Goal: Use online tool/utility

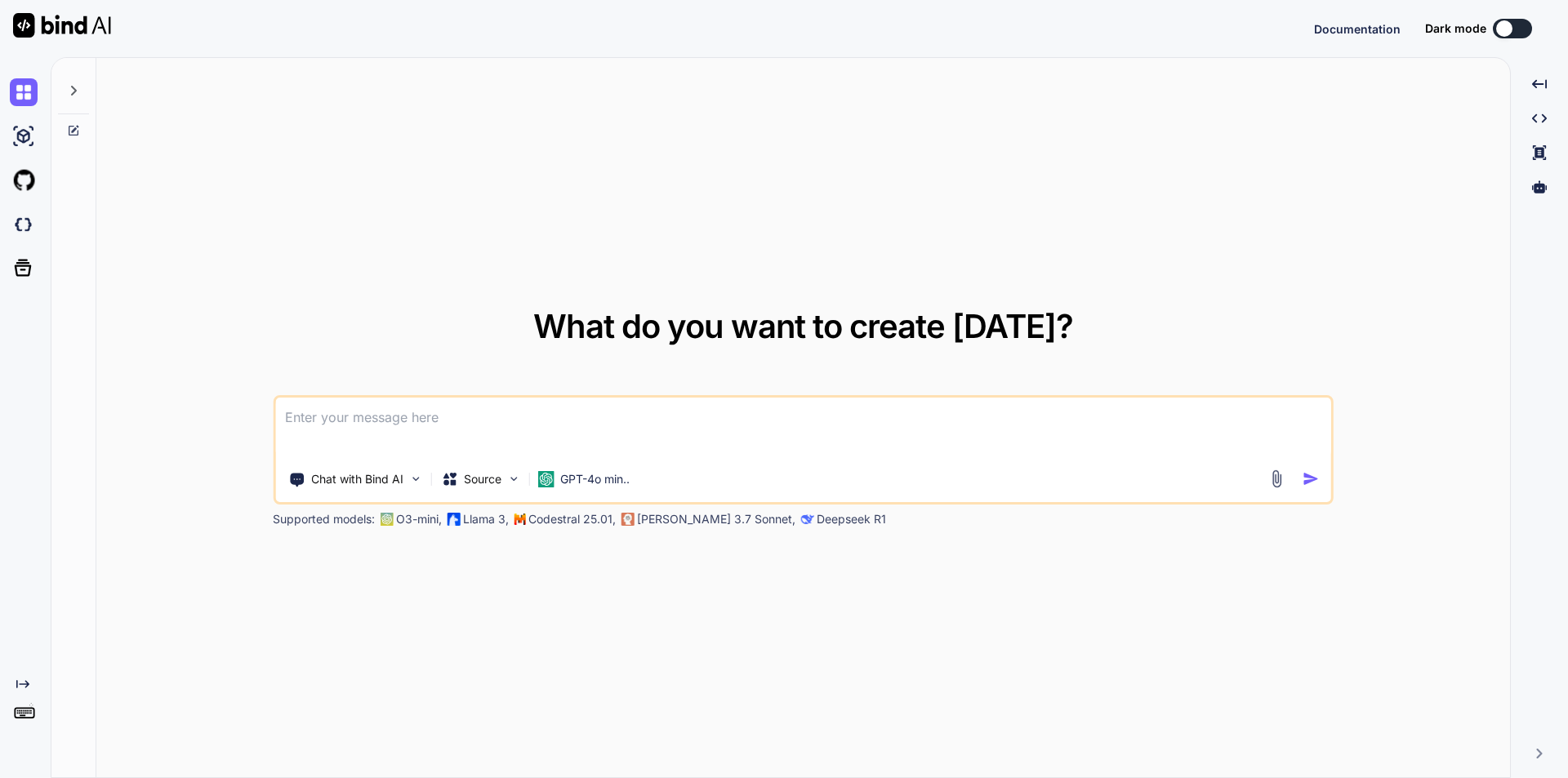
click at [566, 415] on textarea at bounding box center [803, 427] width 1056 height 60
type textarea "x"
type textarea ""below is how i am integrating fucntionality to edit and update speaker" // bla…"
type textarea "x"
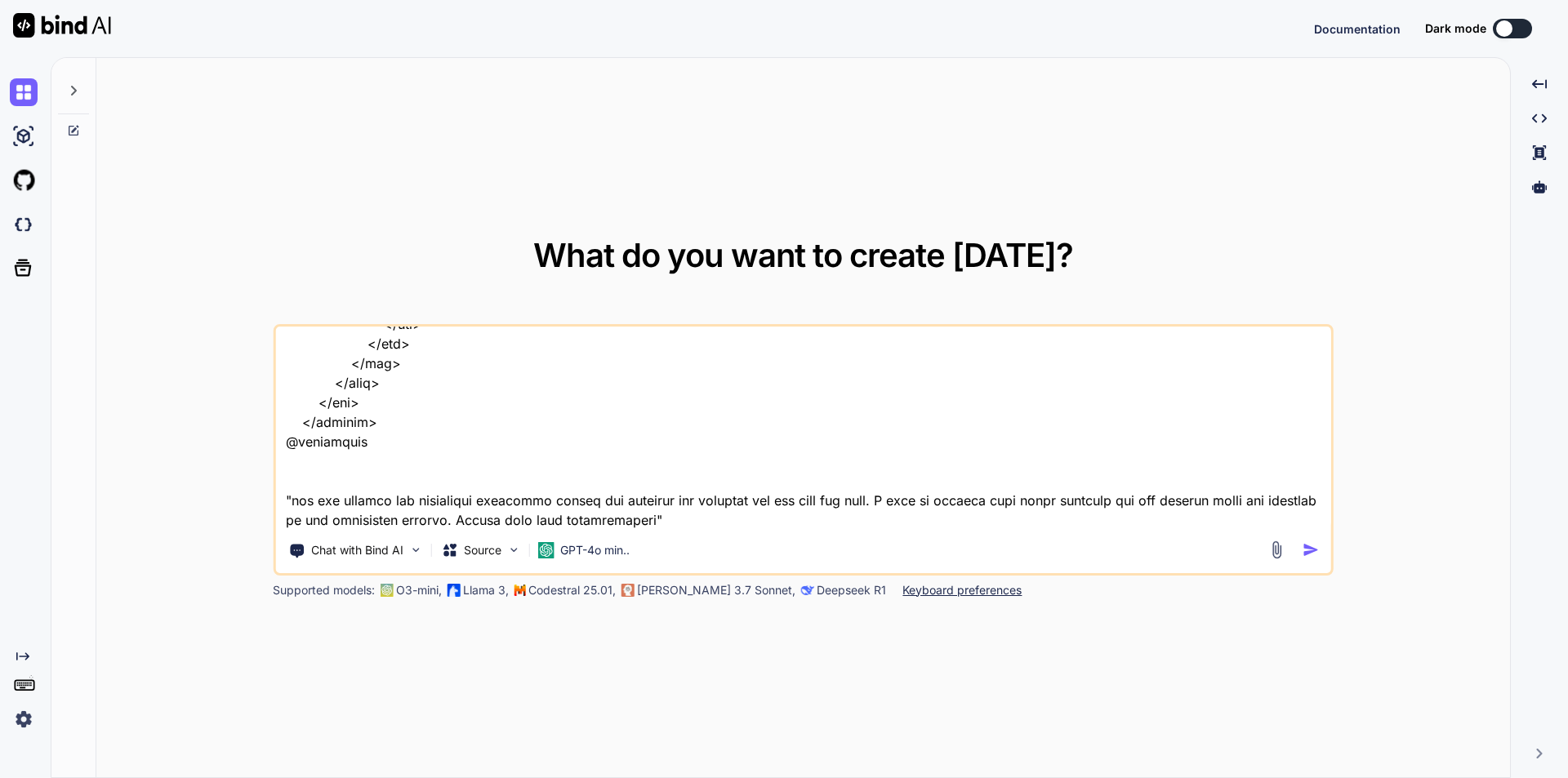
type textarea ""below is how i am integrating fucntionality to edit and update speaker" // bla…"
click at [1312, 545] on img "button" at bounding box center [1311, 550] width 17 height 17
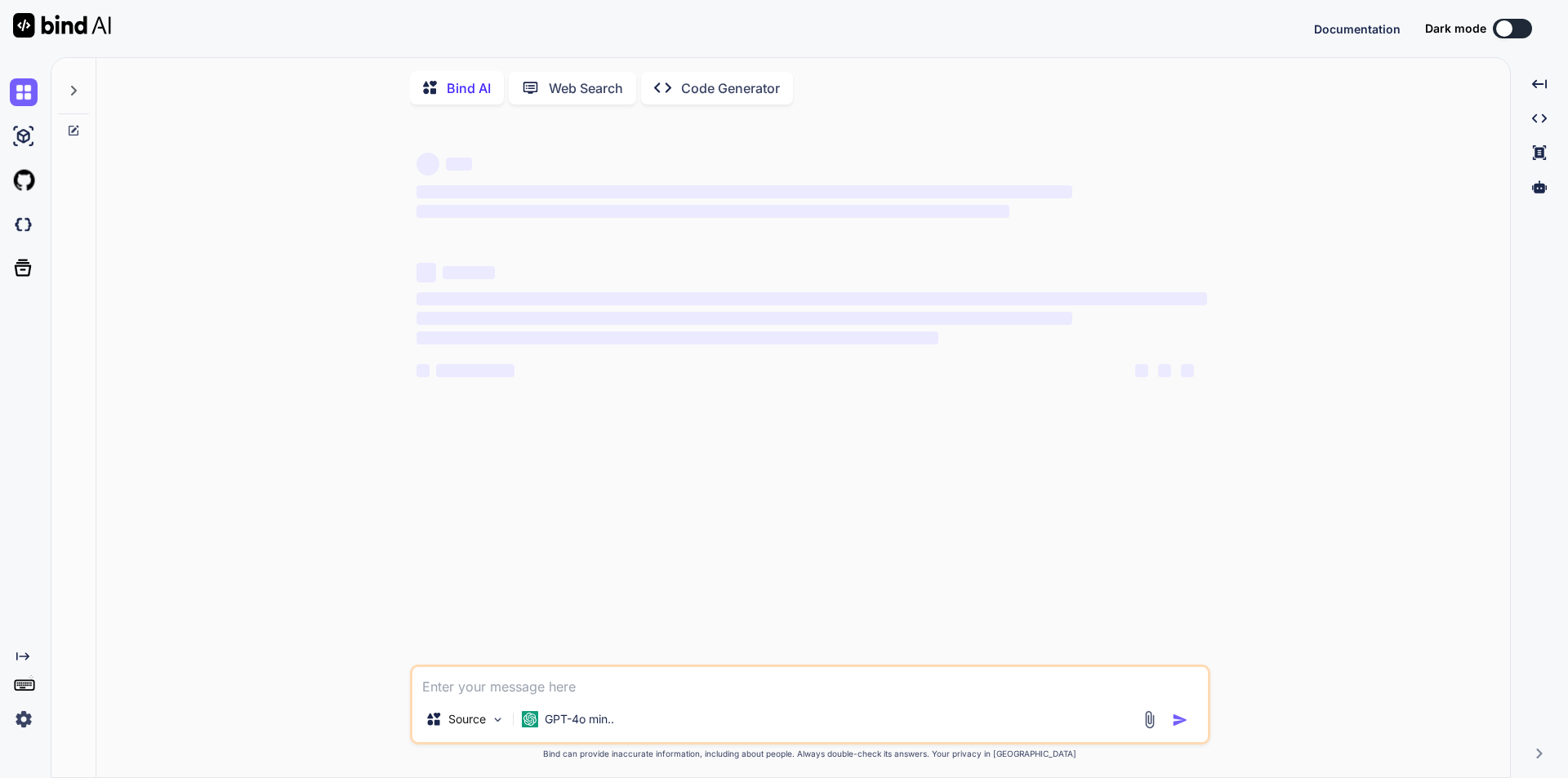
type textarea "x"
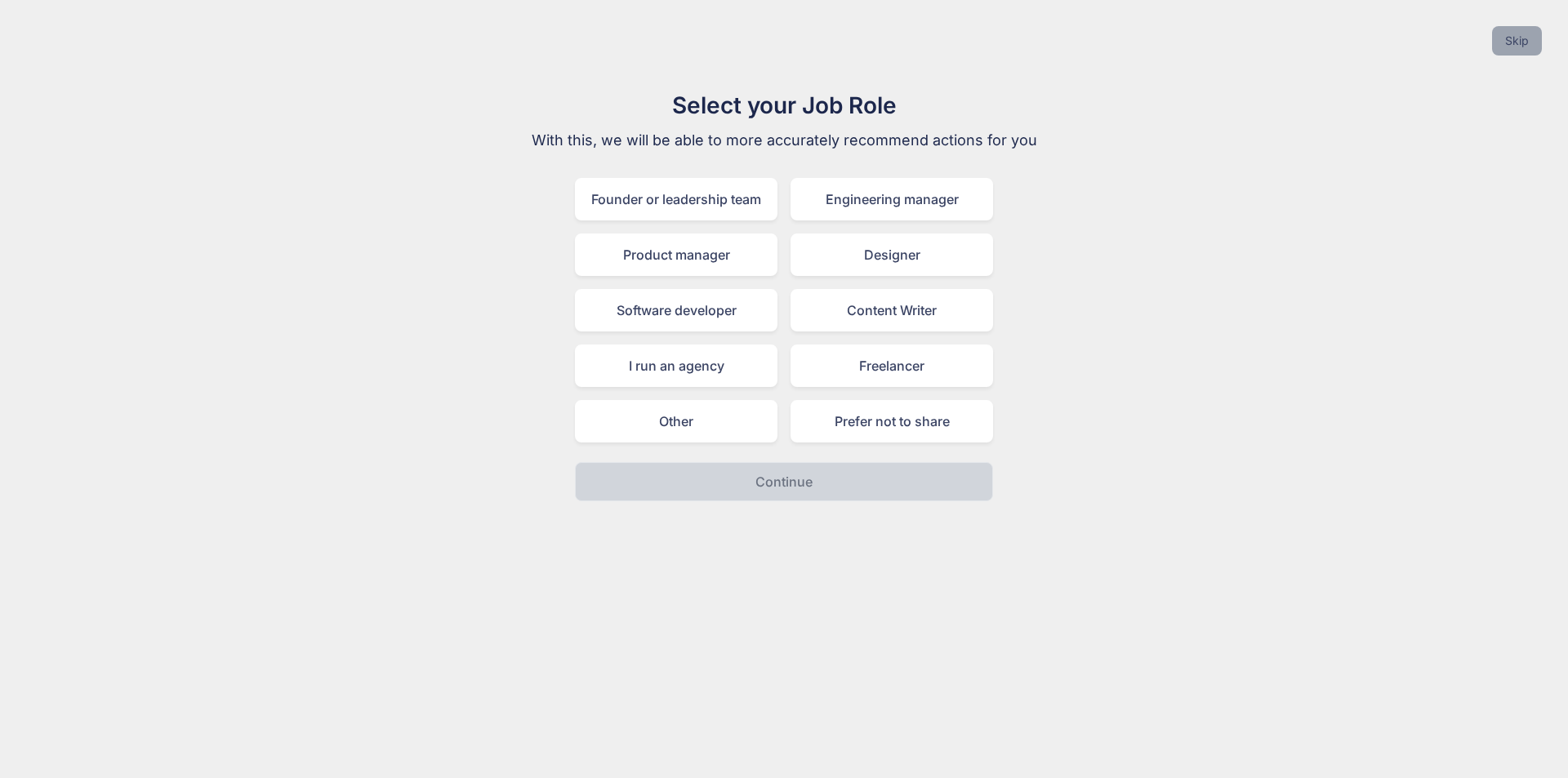
click at [1506, 40] on button "Skip" at bounding box center [1517, 41] width 50 height 30
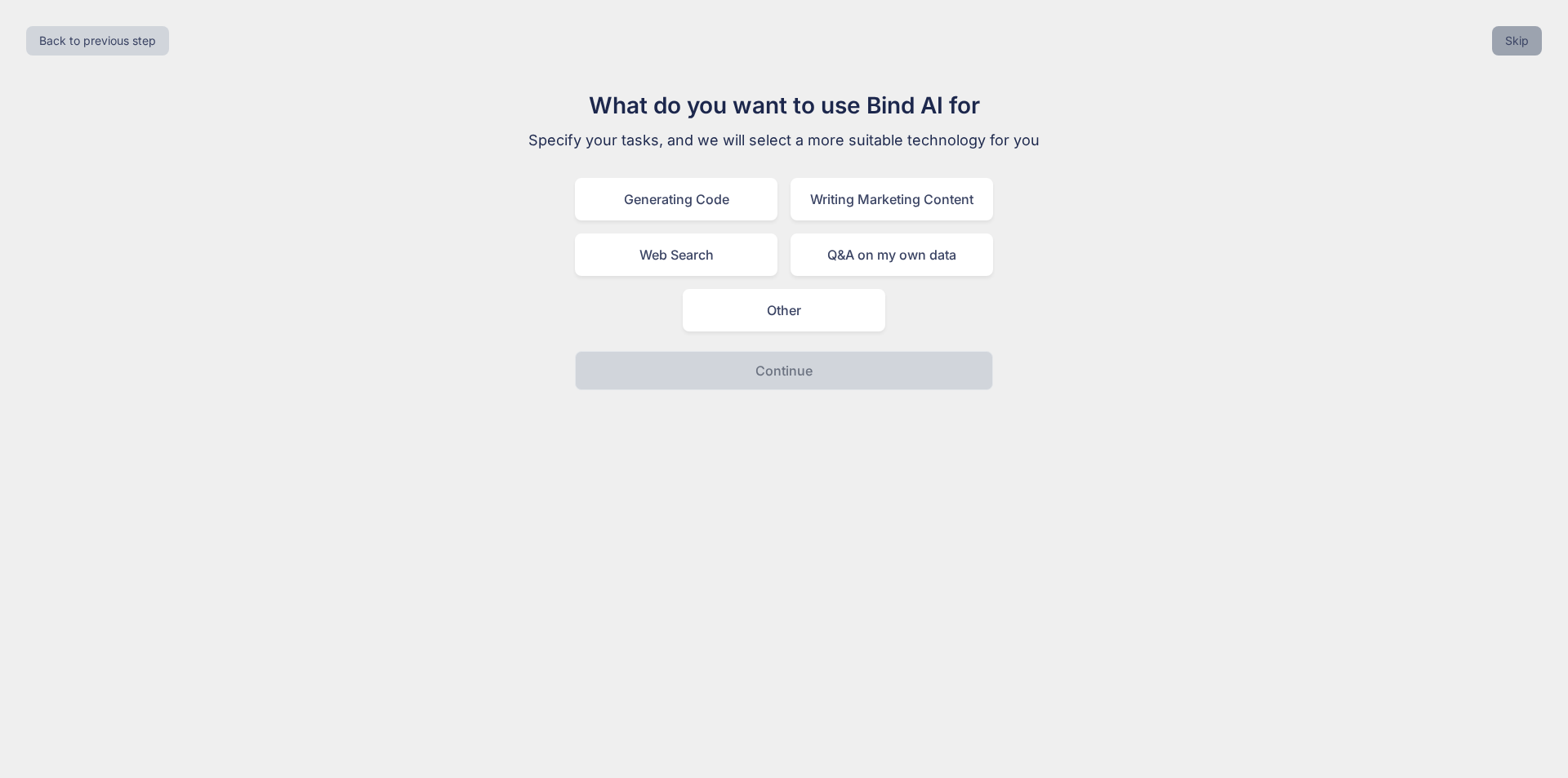
click at [1506, 40] on button "Skip" at bounding box center [1517, 41] width 50 height 30
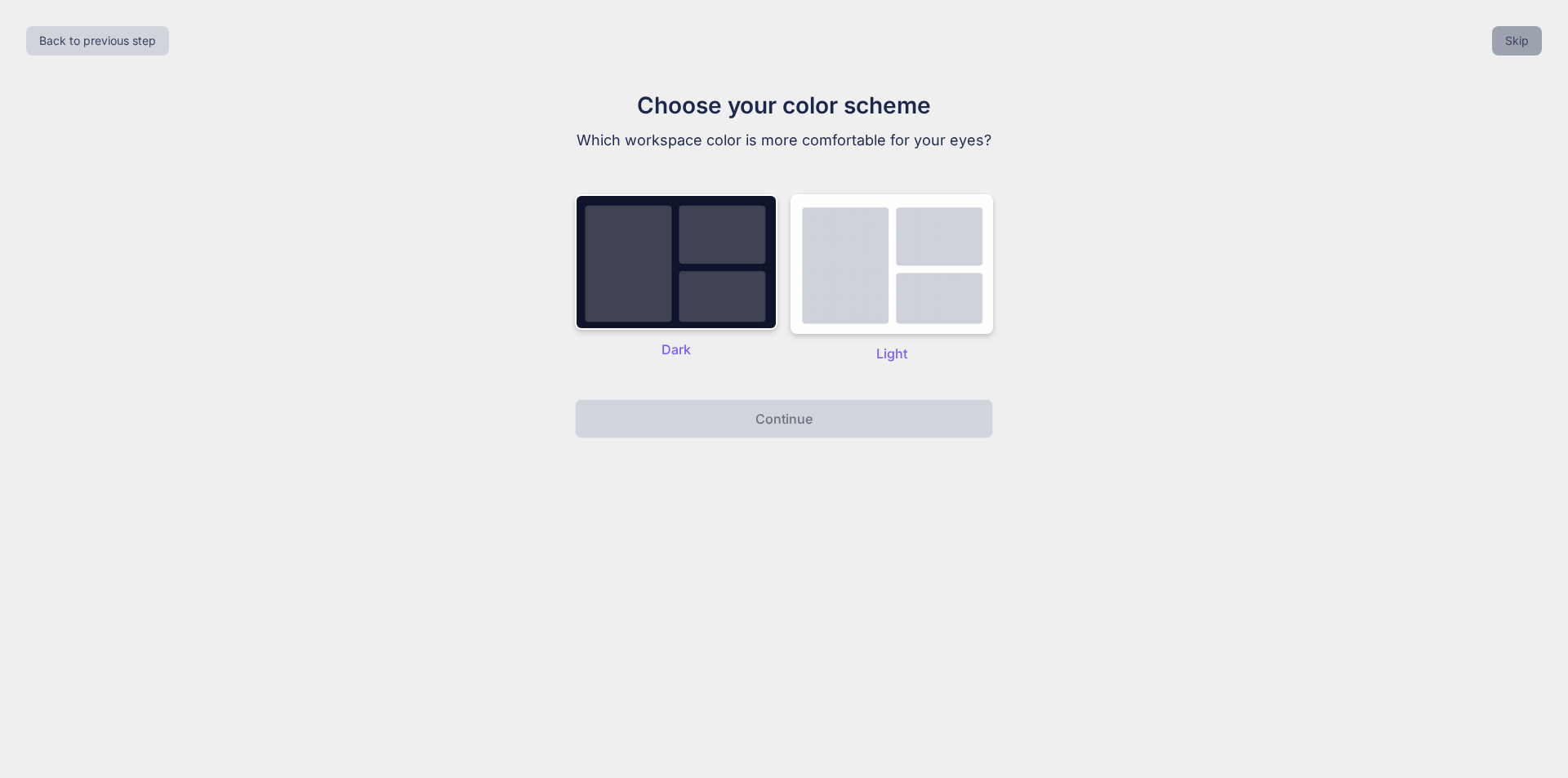
click at [1506, 40] on button "Skip" at bounding box center [1517, 41] width 50 height 30
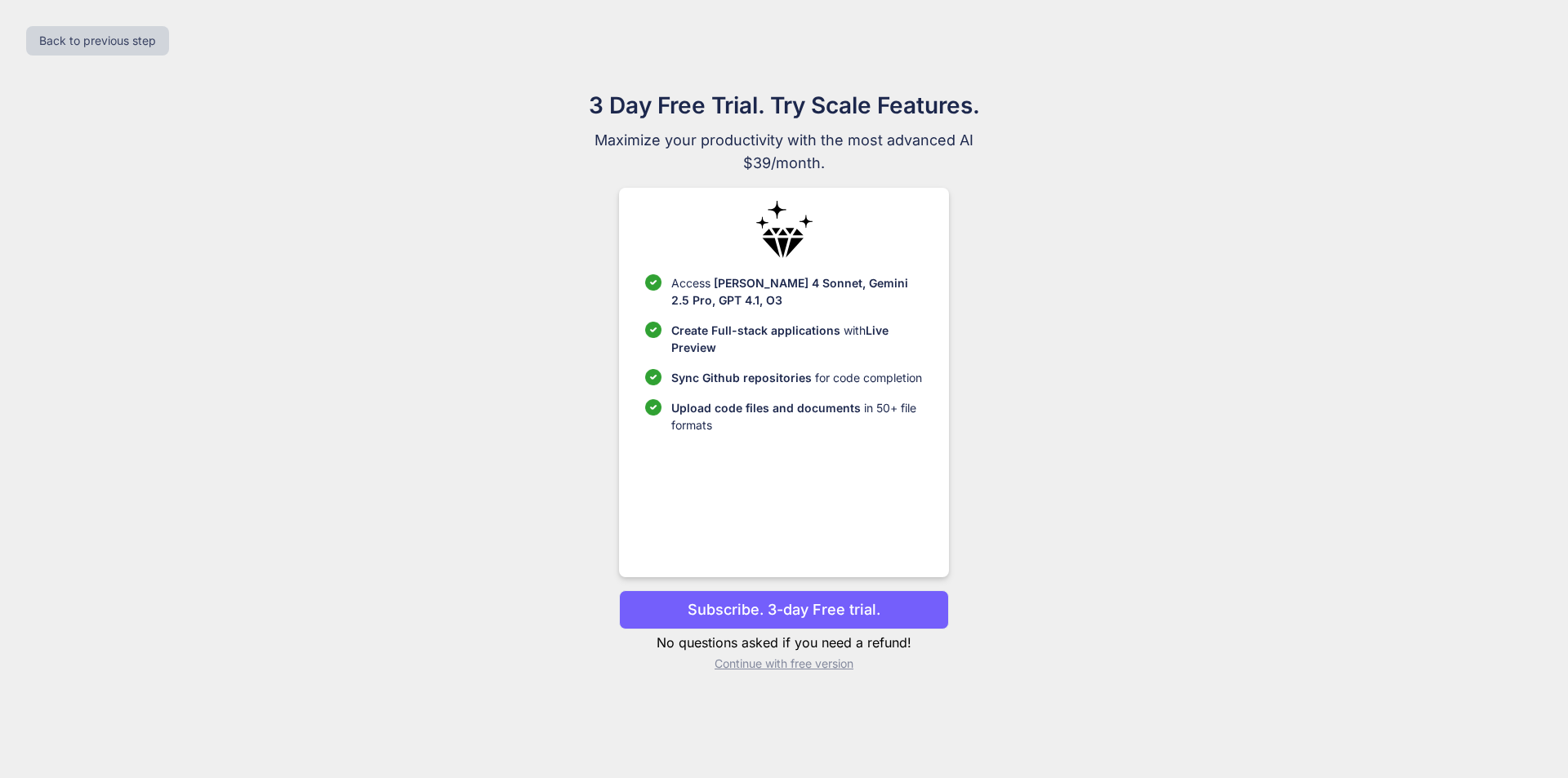
click at [823, 667] on p "Continue with free version" at bounding box center [783, 664] width 329 height 17
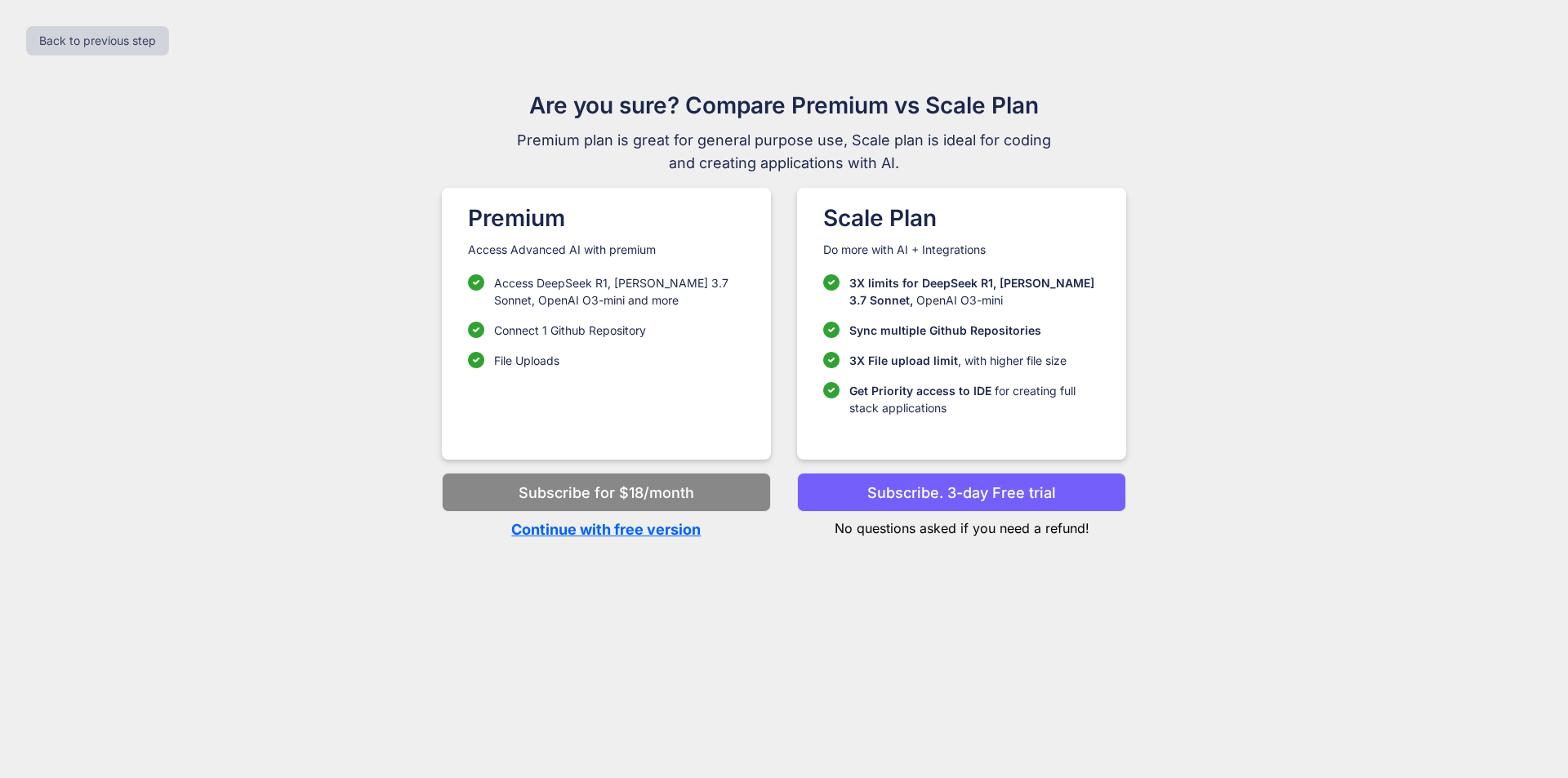
click at [646, 526] on p "Continue with free version" at bounding box center [607, 529] width 329 height 22
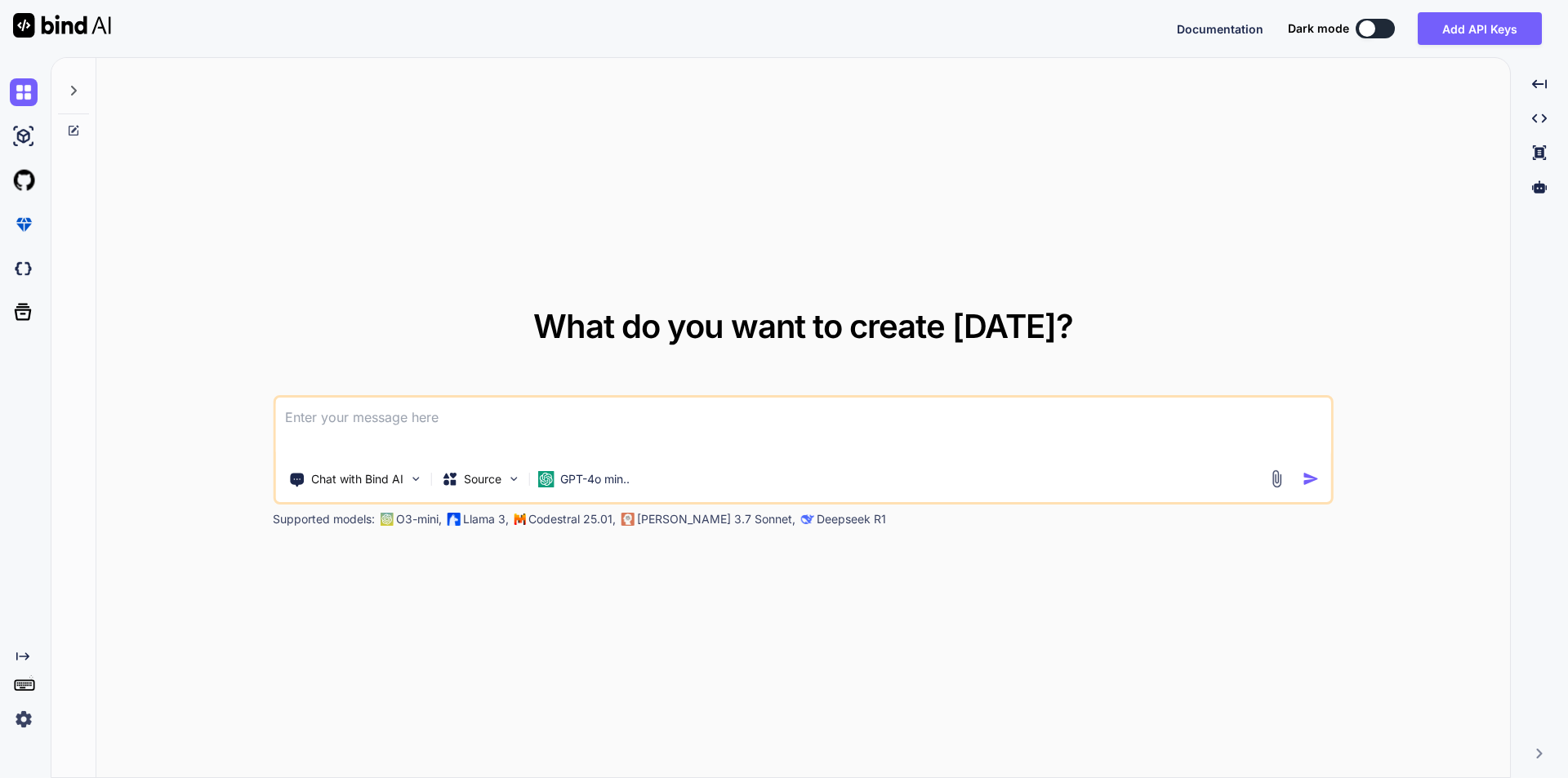
click at [692, 438] on textarea at bounding box center [803, 427] width 1056 height 60
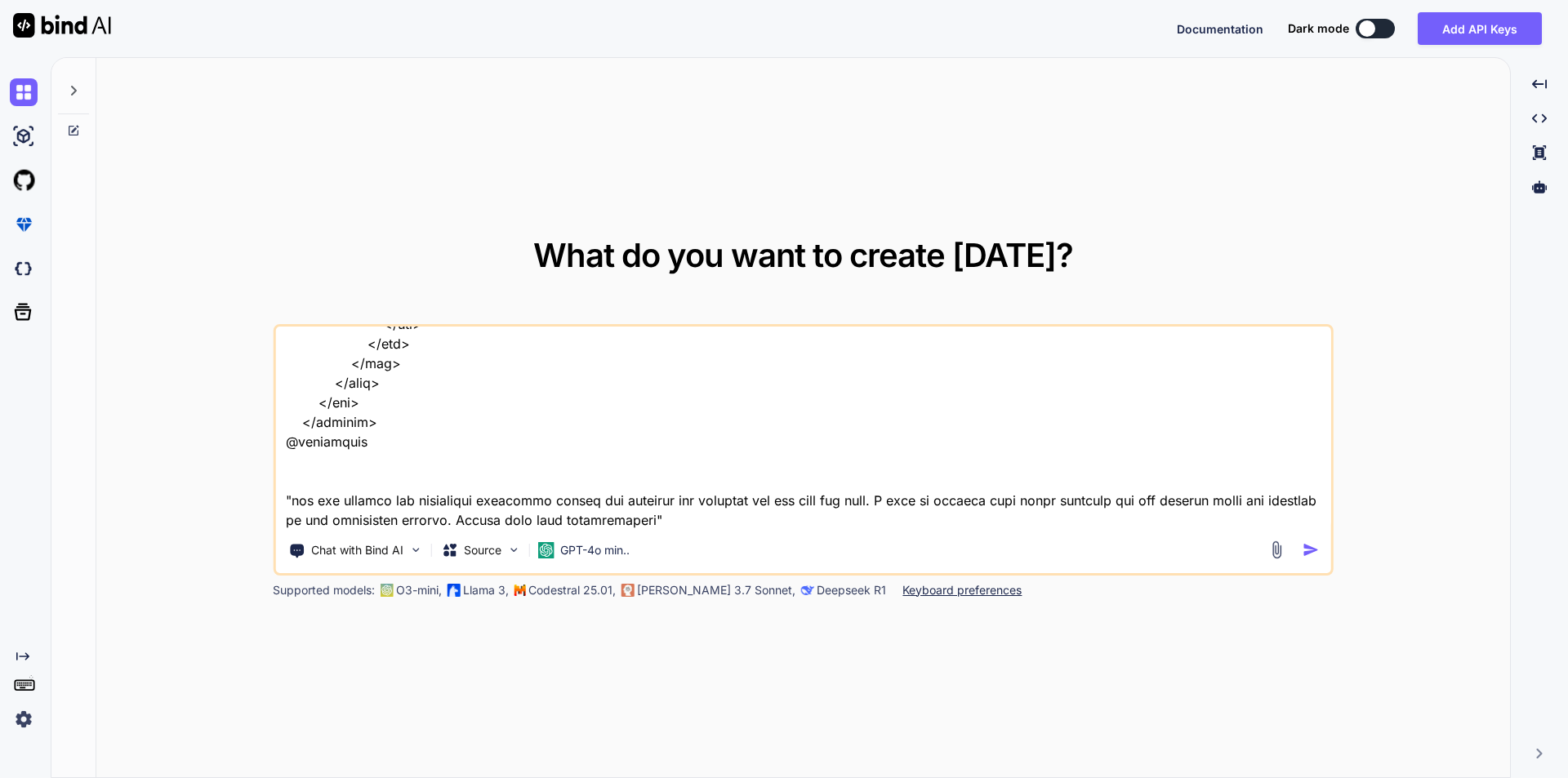
type textarea ""below is how i am integrating fucntionality to edit and update speaker" // bla…"
click at [1308, 551] on img "button" at bounding box center [1311, 550] width 17 height 17
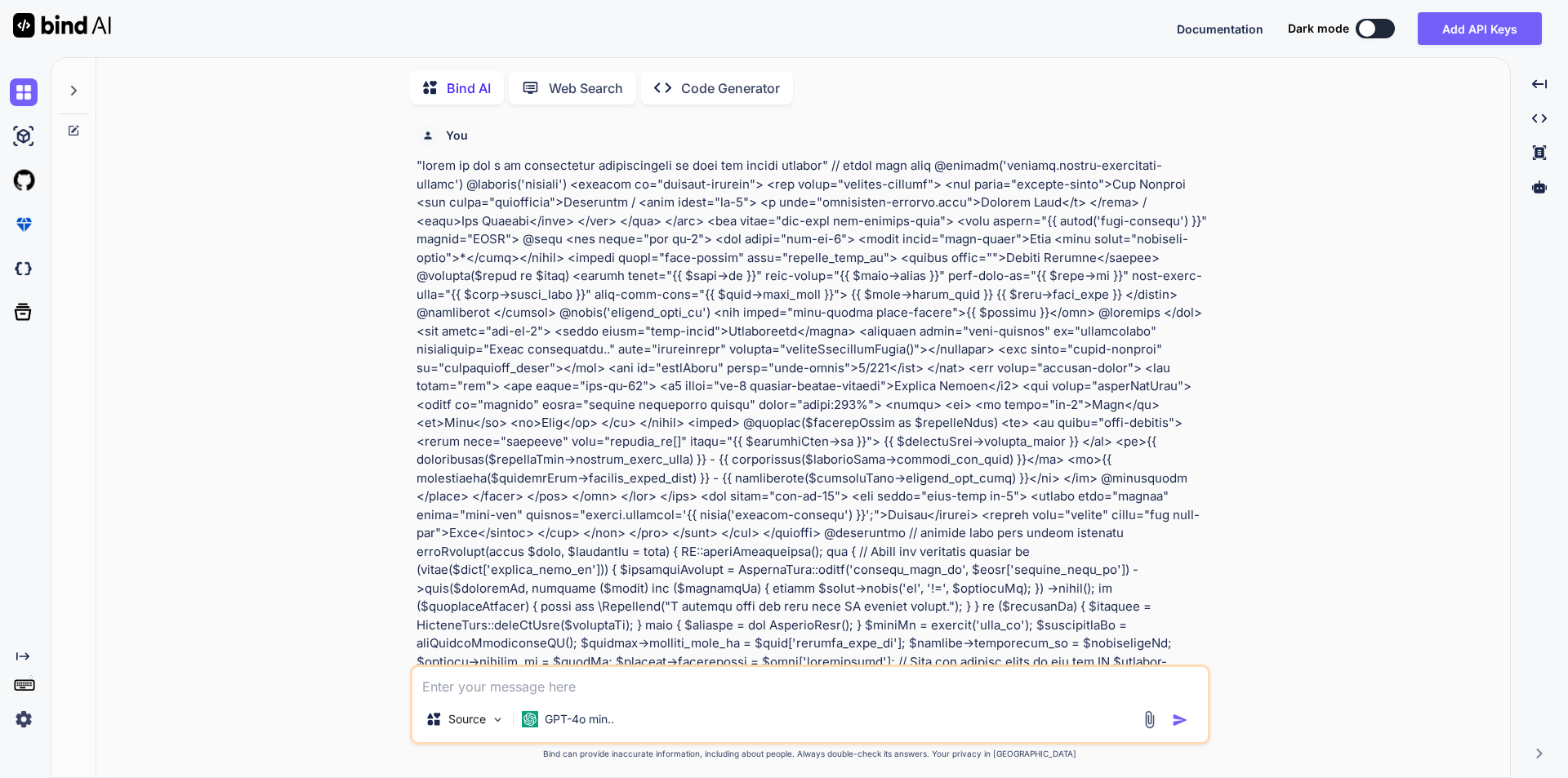
scroll to position [6, 0]
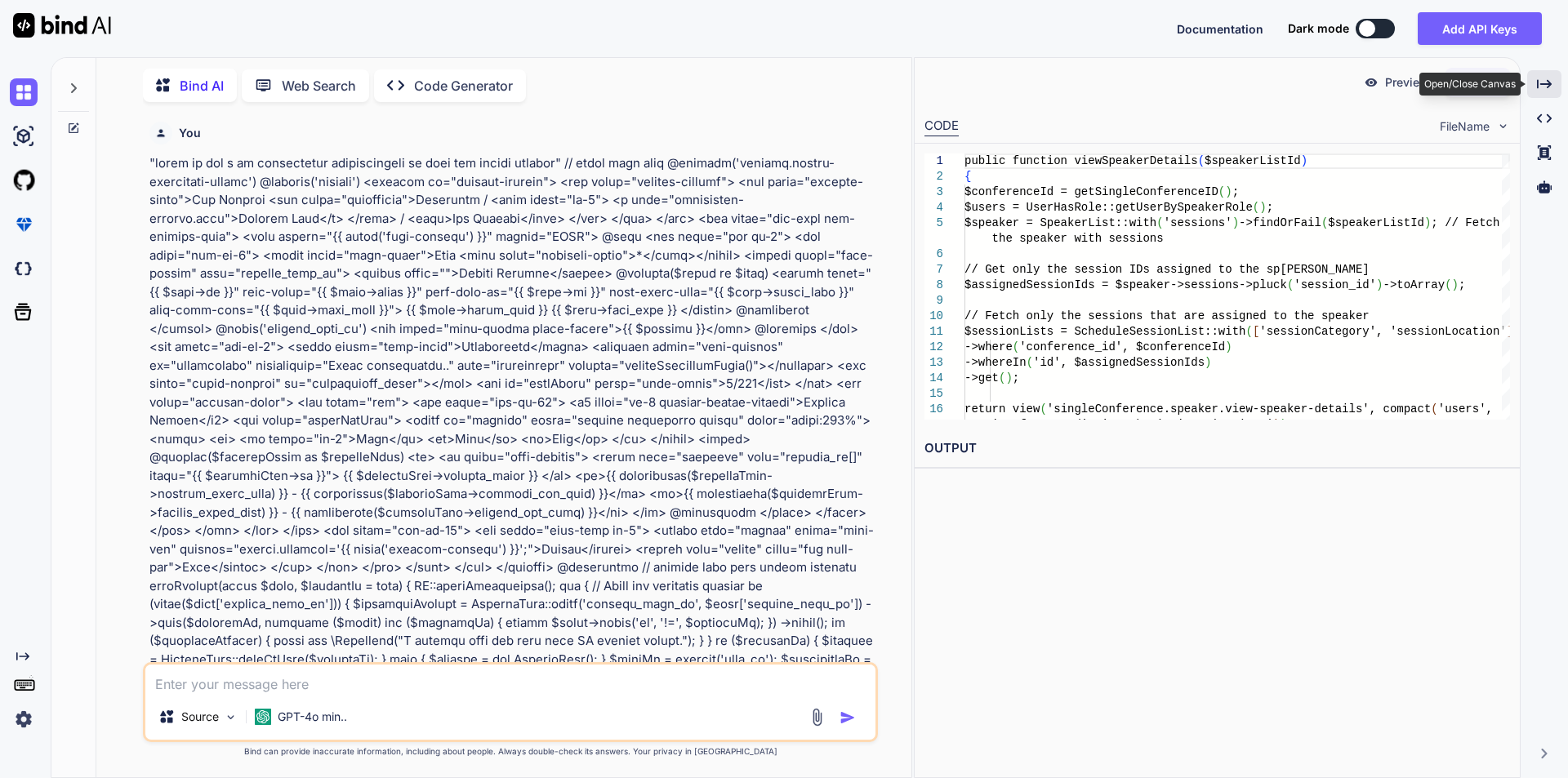
click at [1548, 76] on div "Created with Pixso." at bounding box center [1544, 84] width 34 height 28
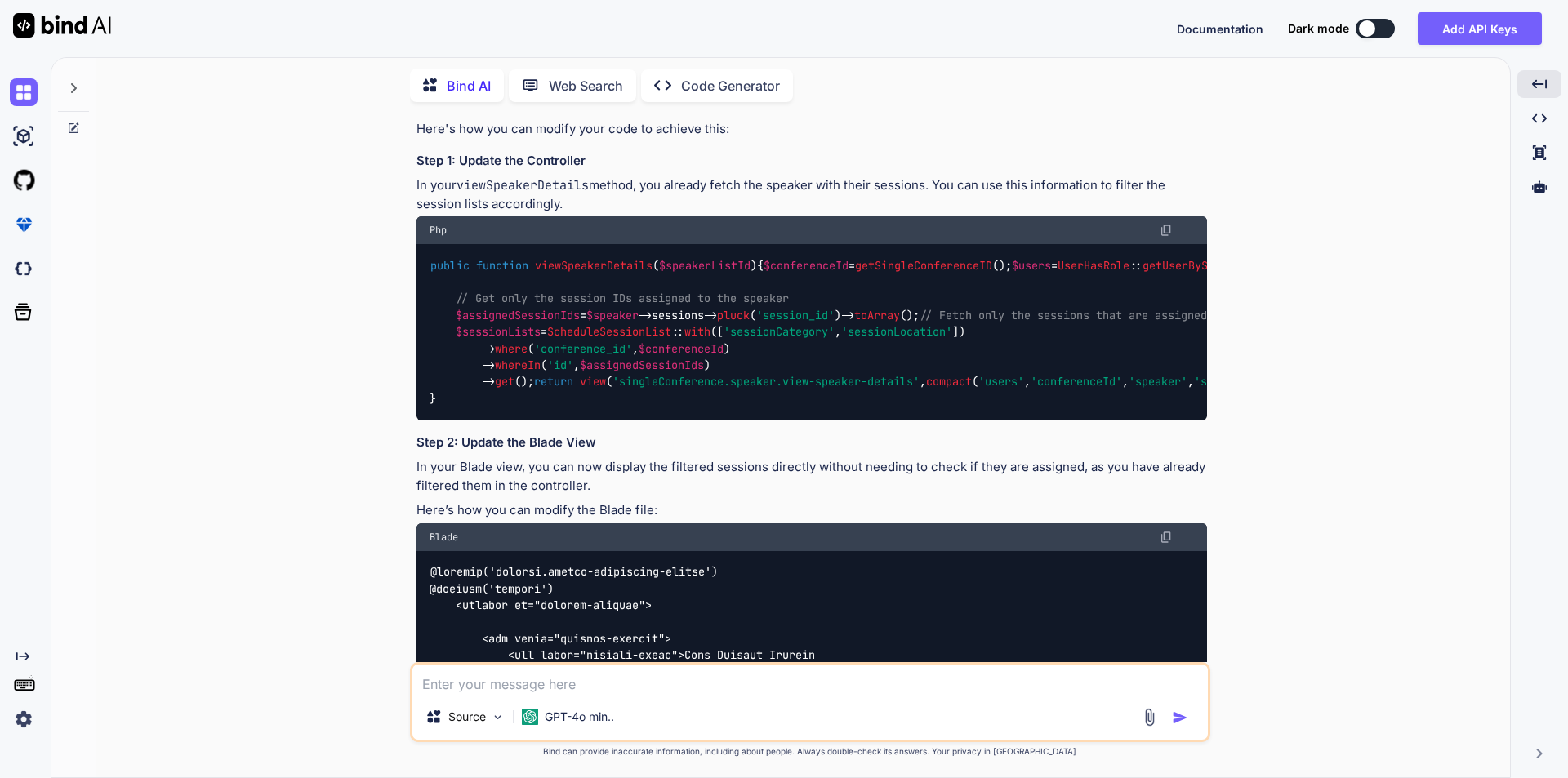
scroll to position [1550, 0]
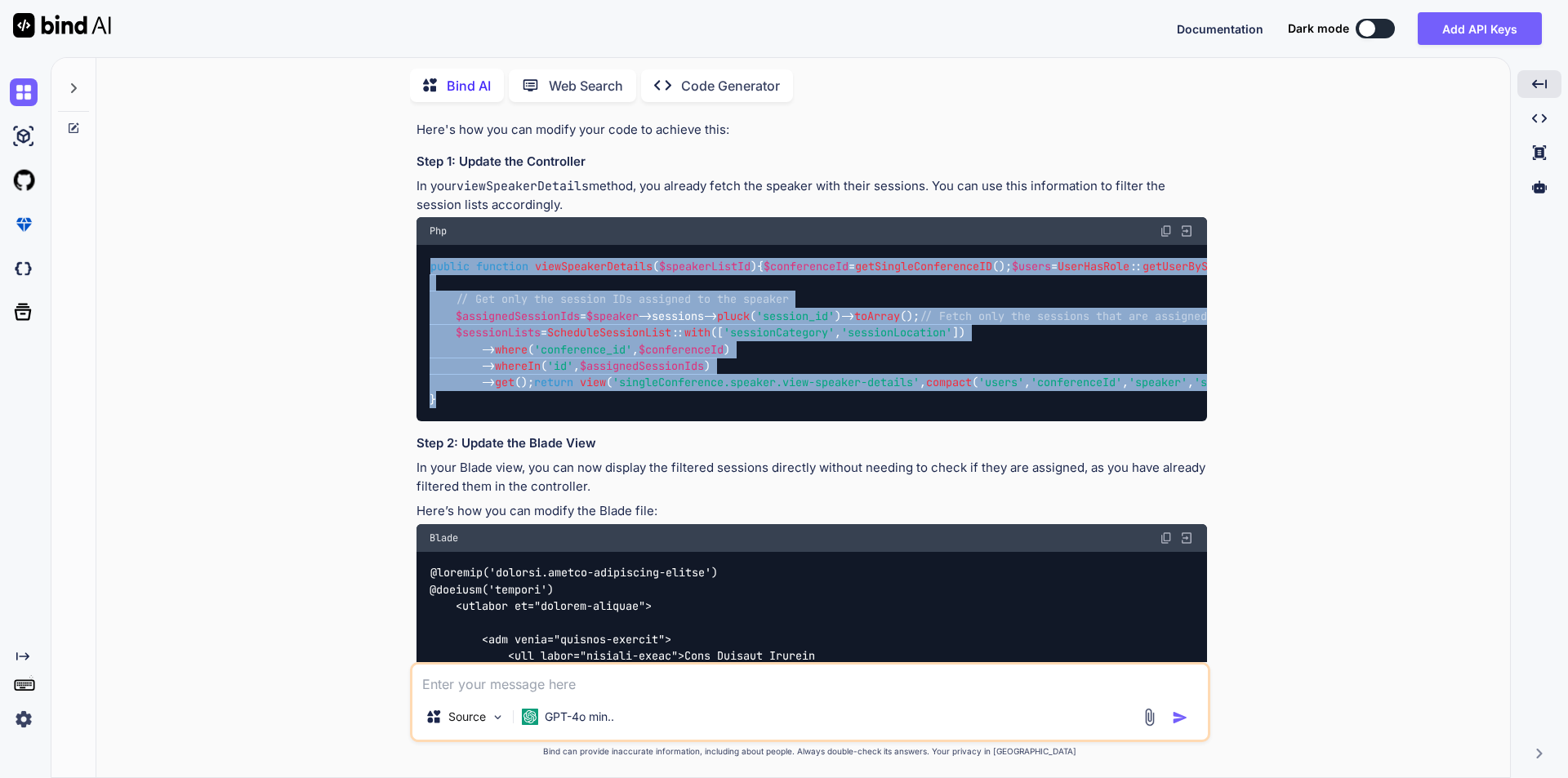
drag, startPoint x: 438, startPoint y: 474, endPoint x: 422, endPoint y: 216, distance: 258.5
click at [422, 245] on div "public function viewSpeakerDetails ( $speakerListId ) { $conferenceId = getSing…" at bounding box center [811, 333] width 791 height 176
copy code "public function viewSpeakerDetails ( $speakerListId ) { $conferenceId = getSing…"
click at [534, 390] on span "return" at bounding box center [554, 383] width 39 height 15
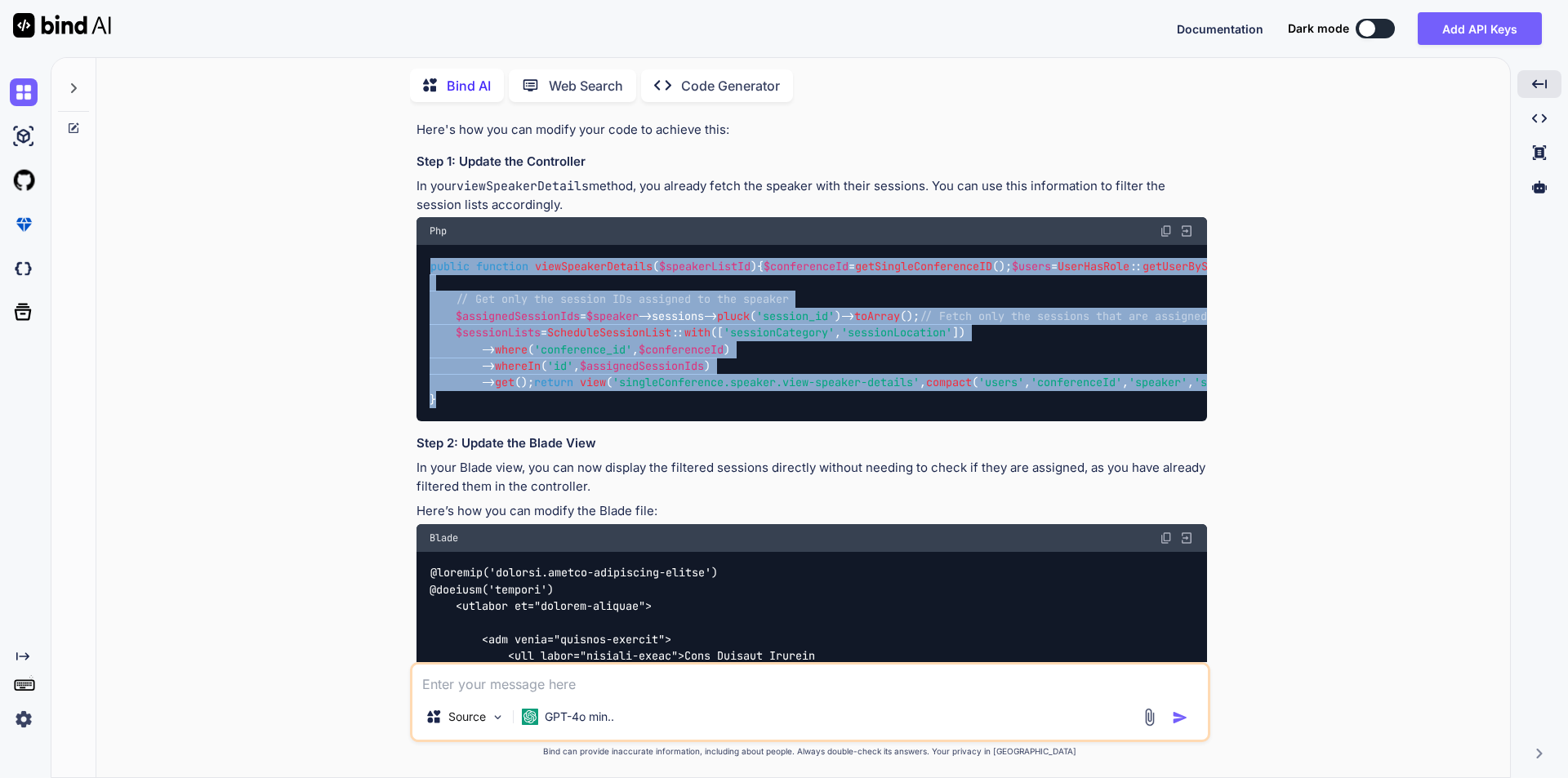
drag, startPoint x: 448, startPoint y: 479, endPoint x: 412, endPoint y: 213, distance: 268.4
click at [412, 213] on div "You Bind AI To display only the sessions assigned to a particular speaker along…" at bounding box center [809, 446] width 800 height 662
copy code "public function viewSpeakerDetails ( $speakerListId ) { $conferenceId = getSing…"
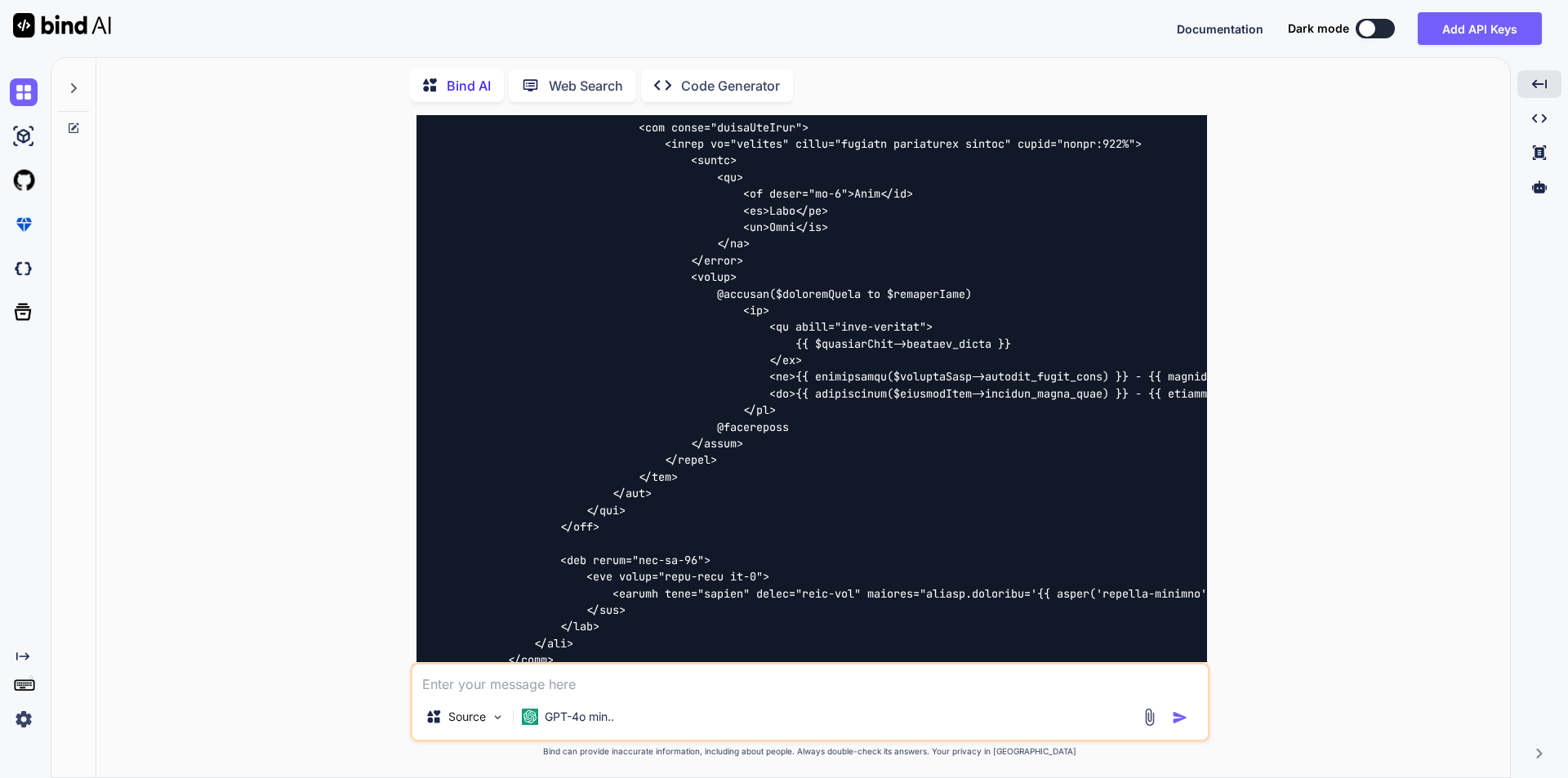
scroll to position [2918, 0]
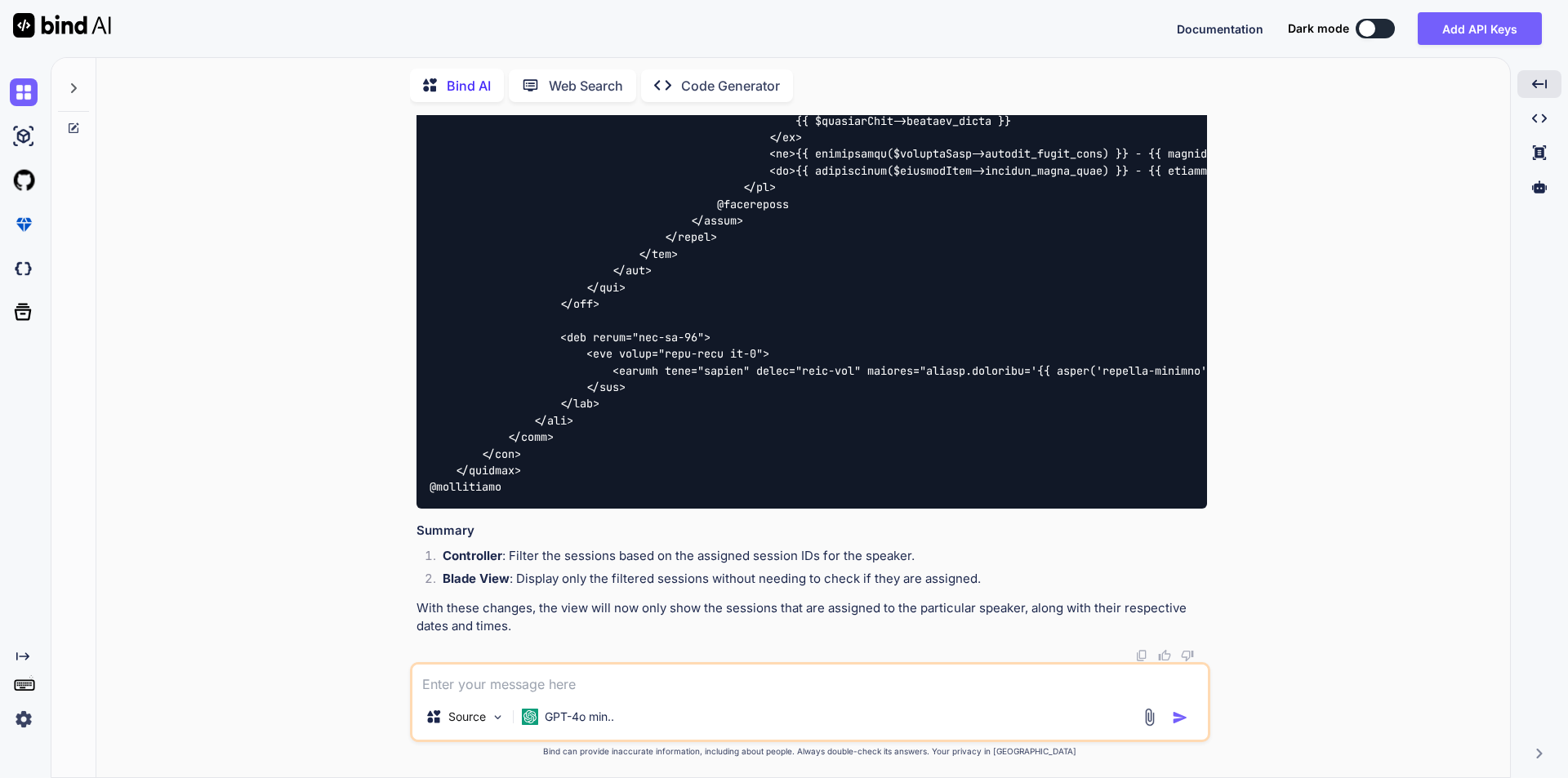
drag, startPoint x: 867, startPoint y: 503, endPoint x: 934, endPoint y: 507, distance: 67.1
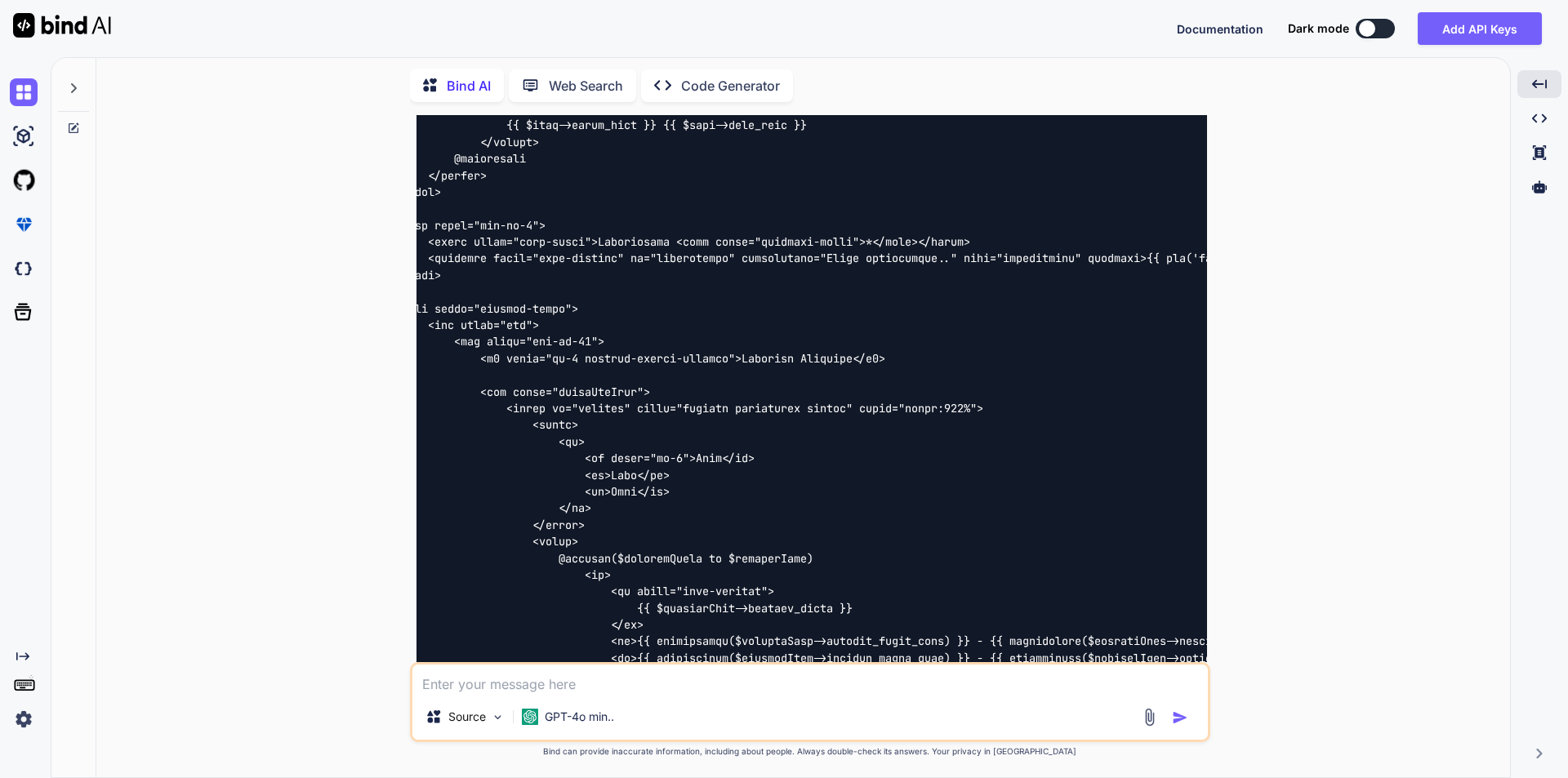
scroll to position [2020, 0]
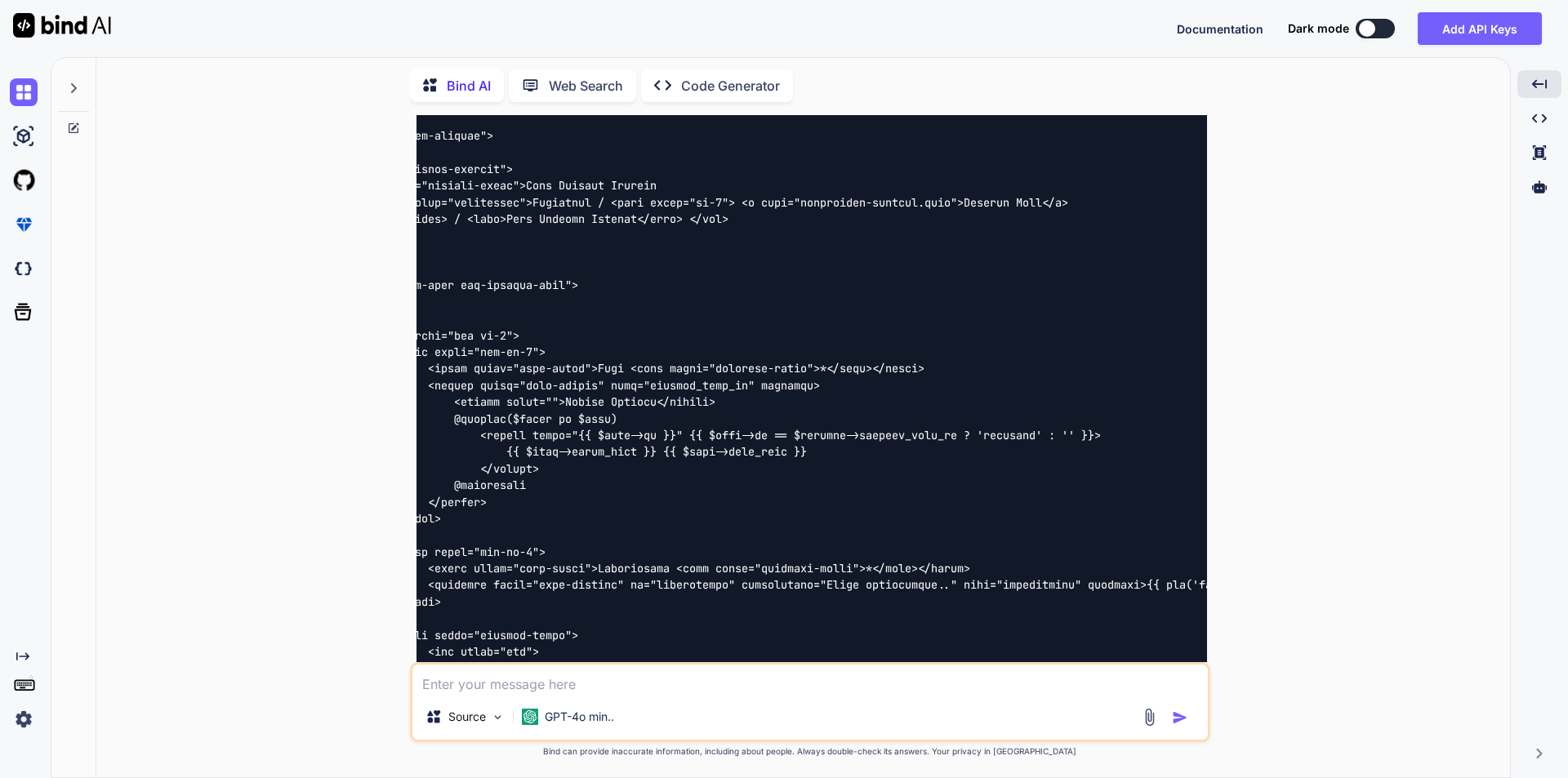
click at [1165, 74] on img at bounding box center [1166, 68] width 13 height 13
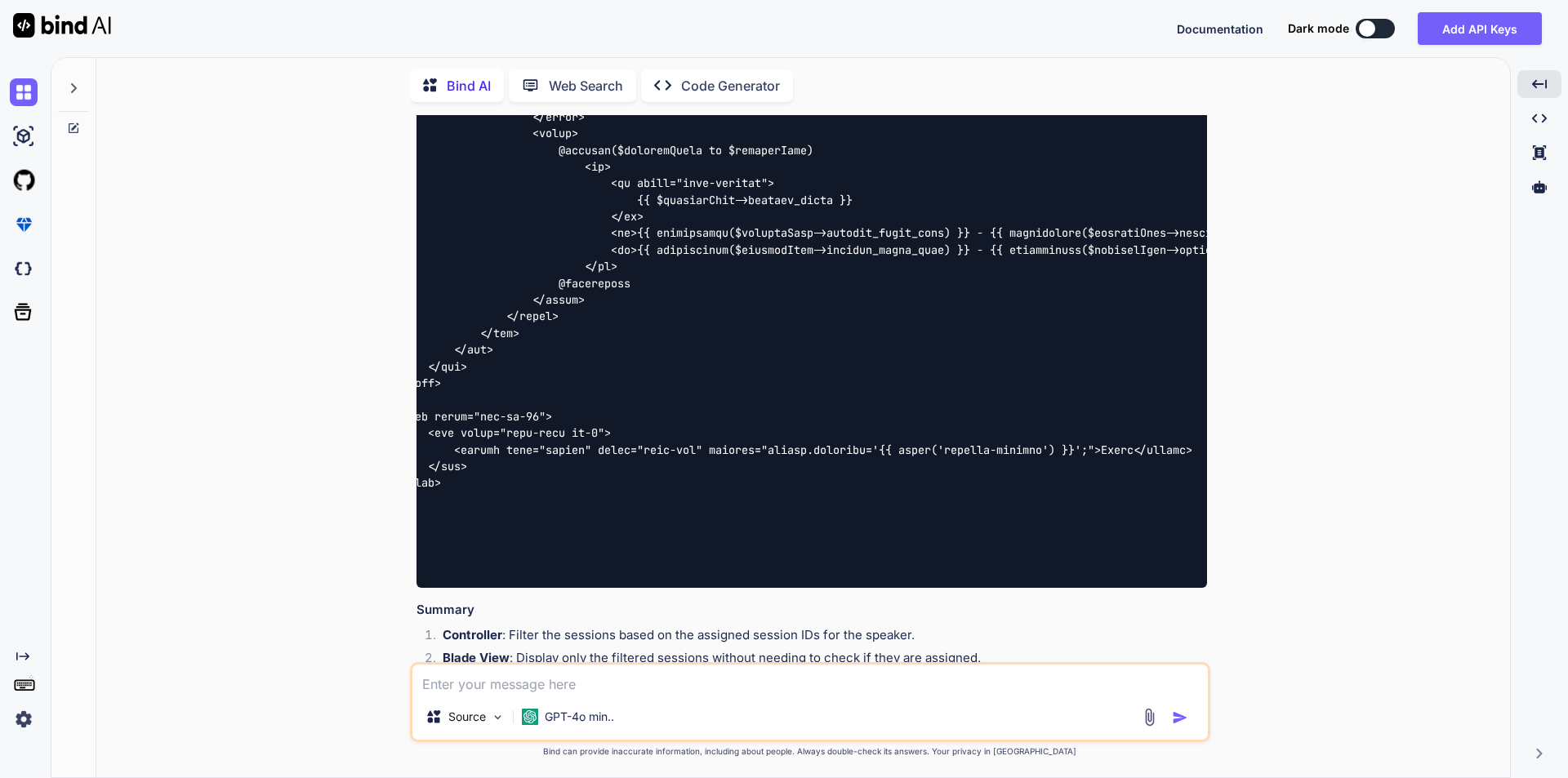
scroll to position [2918, 0]
